Goal: Transaction & Acquisition: Purchase product/service

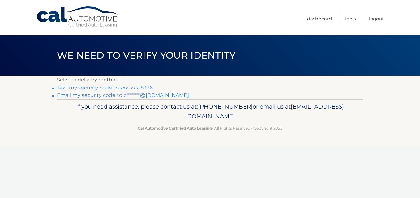
click at [127, 86] on link "Text my security code to xxx-xxx-5936" at bounding box center [105, 88] width 96 height 6
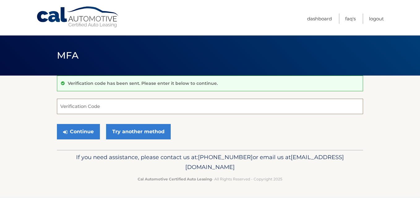
click at [127, 106] on input "Verification Code" at bounding box center [210, 106] width 306 height 15
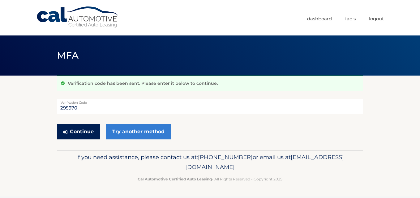
type input "295970"
click at [66, 131] on icon "submit" at bounding box center [65, 132] width 4 height 5
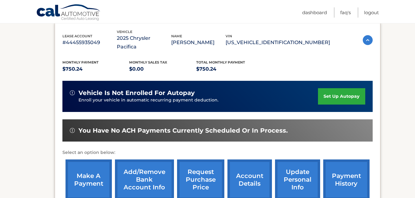
scroll to position [124, 0]
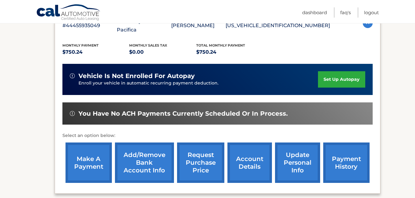
click at [92, 154] on link "make a payment" at bounding box center [89, 163] width 46 height 40
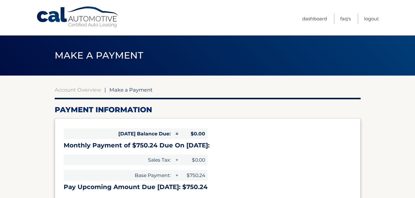
select select "MzQ1OGI2ZTMtNzQzOC00ZTUyLWI3NTUtNTI2NzgwY2ZiMzI3"
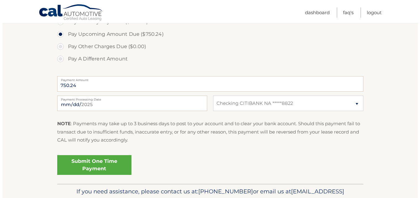
scroll to position [216, 0]
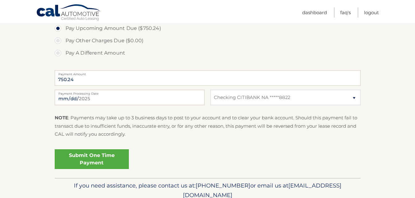
click at [93, 155] on link "Submit One Time Payment" at bounding box center [92, 160] width 74 height 20
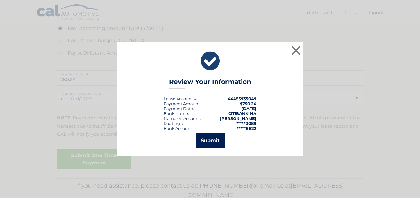
click at [210, 143] on button "Submit" at bounding box center [210, 141] width 29 height 15
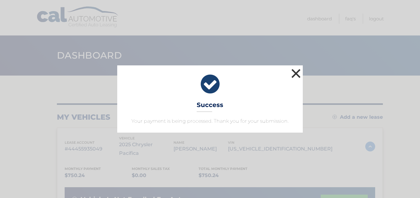
click at [294, 74] on button "×" at bounding box center [296, 73] width 12 height 12
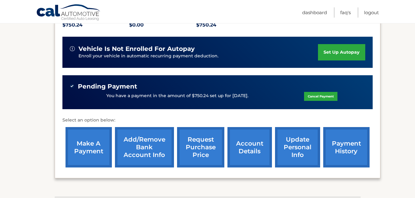
scroll to position [155, 0]
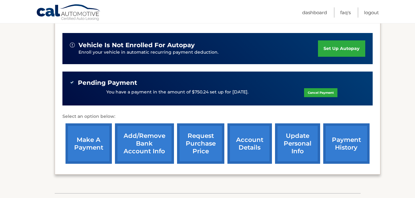
click at [346, 132] on link "payment history" at bounding box center [346, 144] width 46 height 40
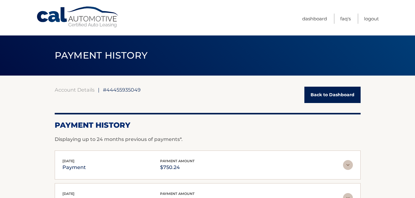
click at [330, 93] on link "Back to Dashboard" at bounding box center [332, 95] width 56 height 16
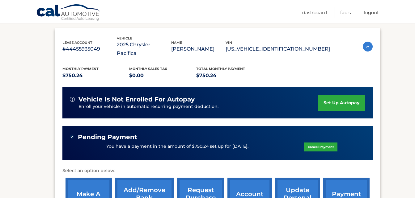
scroll to position [124, 0]
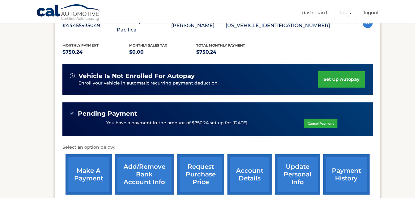
click at [253, 169] on link "account details" at bounding box center [249, 175] width 45 height 40
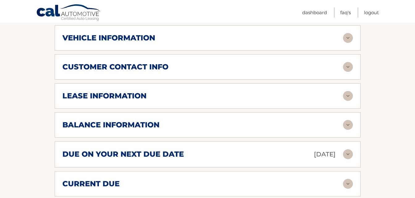
scroll to position [340, 0]
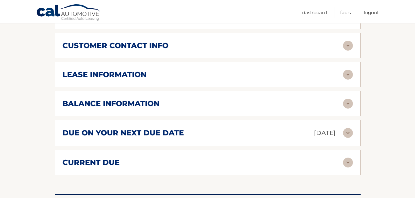
click at [203, 128] on div "due on your next due date [DATE]" at bounding box center [202, 133] width 281 height 11
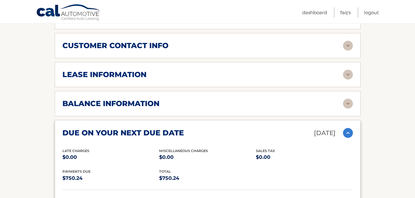
scroll to position [124, 0]
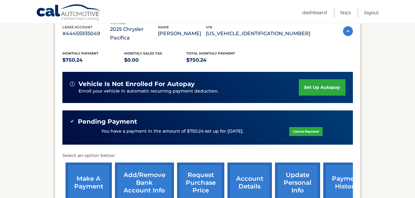
click at [343, 176] on link "payment history" at bounding box center [346, 183] width 46 height 40
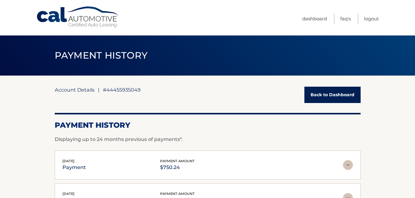
click at [87, 89] on link "Account Details" at bounding box center [75, 90] width 40 height 6
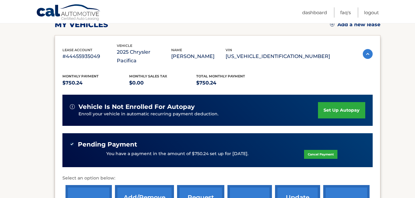
scroll to position [124, 0]
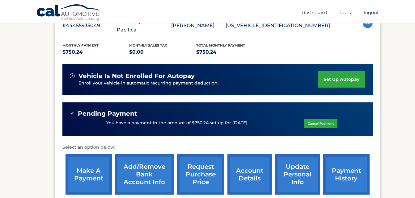
click at [373, 12] on link "Logout" at bounding box center [371, 12] width 15 height 10
